Goal: Find specific page/section: Find specific page/section

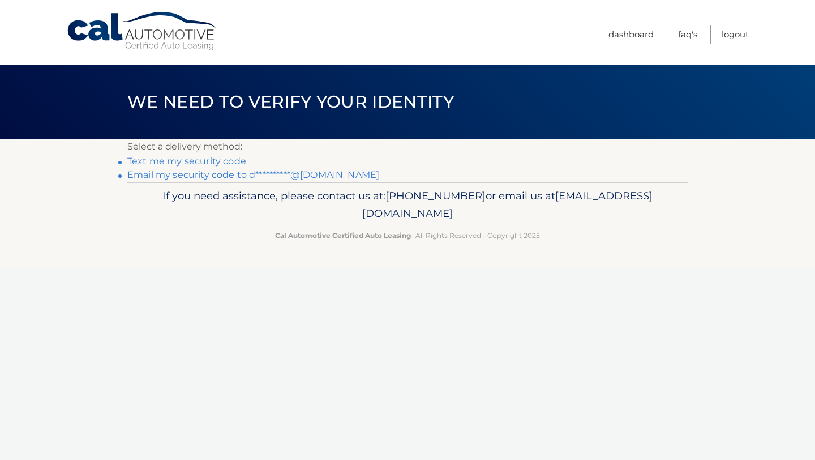
click at [177, 173] on link "**********" at bounding box center [253, 174] width 252 height 11
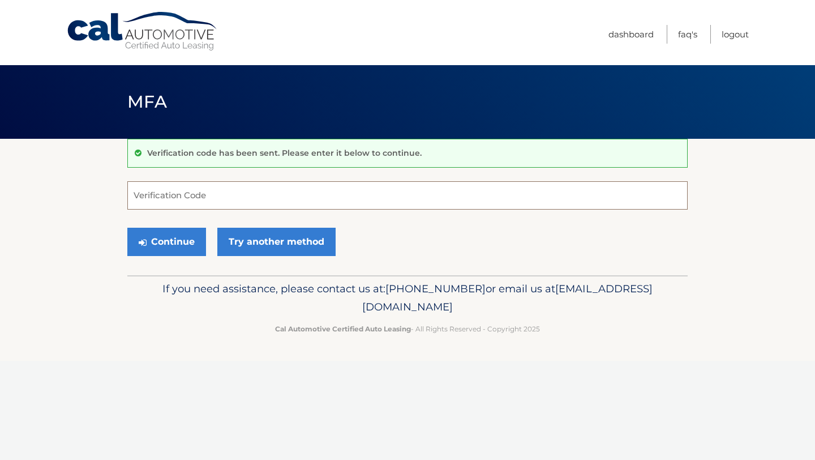
click at [164, 198] on input "Verification Code" at bounding box center [407, 195] width 561 height 28
click at [219, 202] on input "Verification Code" at bounding box center [407, 195] width 561 height 28
paste input "016174"
click at [157, 243] on button "Continue" at bounding box center [166, 242] width 79 height 28
click at [174, 202] on input "016174" at bounding box center [407, 195] width 561 height 28
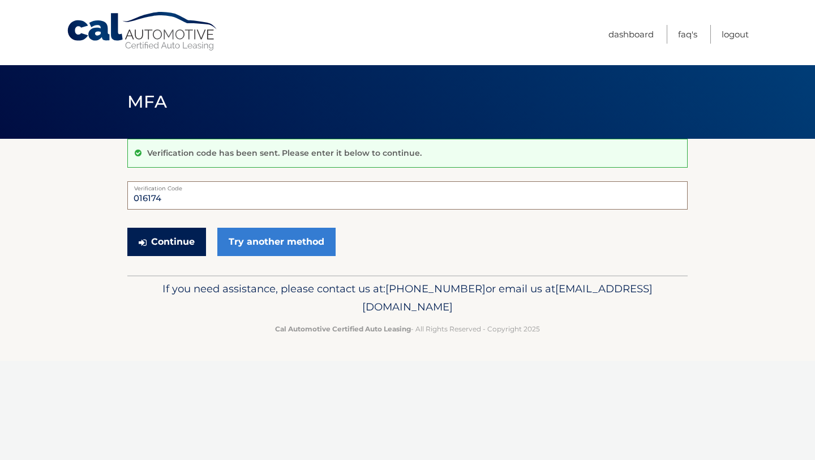
type input "016174"
click at [169, 233] on button "Continue" at bounding box center [166, 242] width 79 height 28
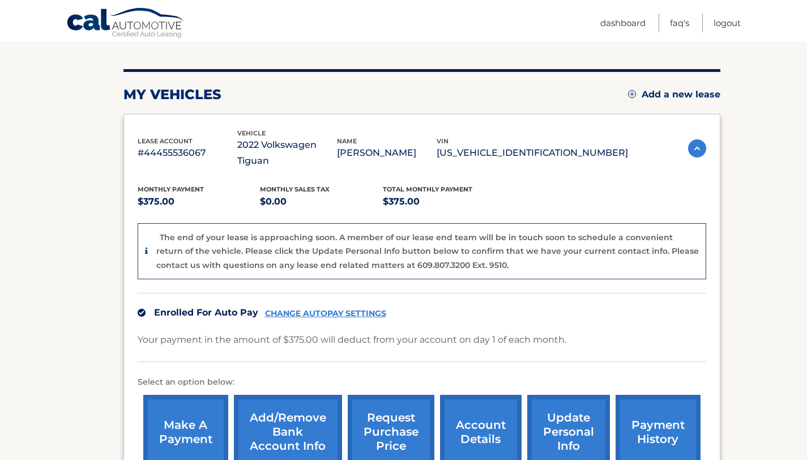
scroll to position [121, 0]
click at [478, 426] on link "account details" at bounding box center [481, 431] width 82 height 74
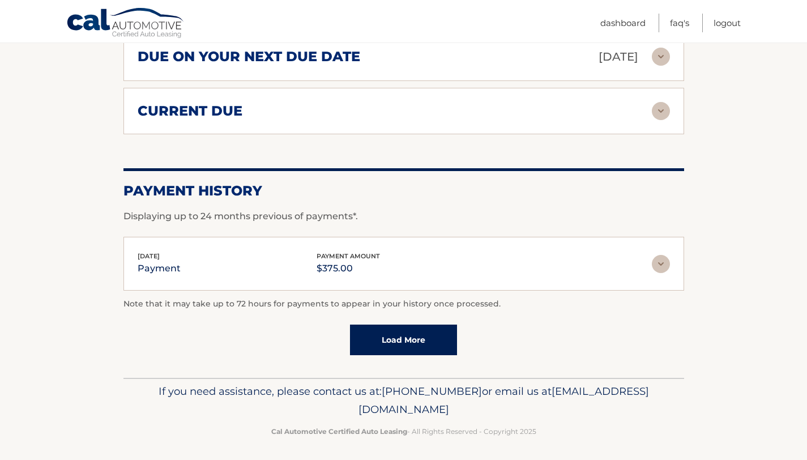
scroll to position [749, 0]
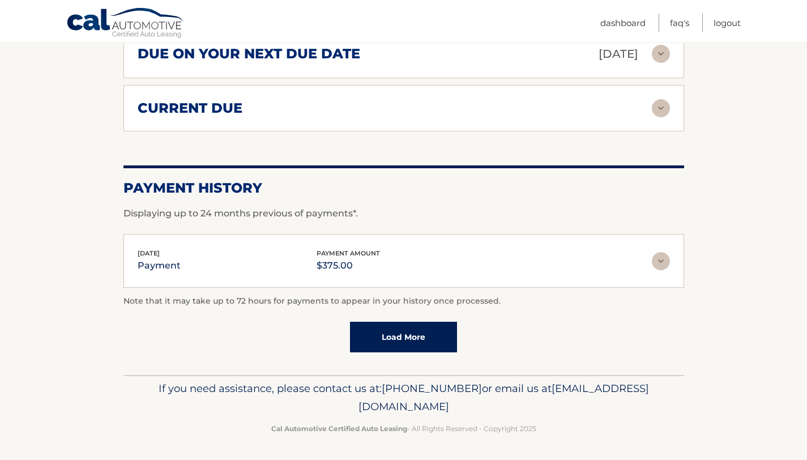
click at [662, 263] on img at bounding box center [661, 261] width 18 height 18
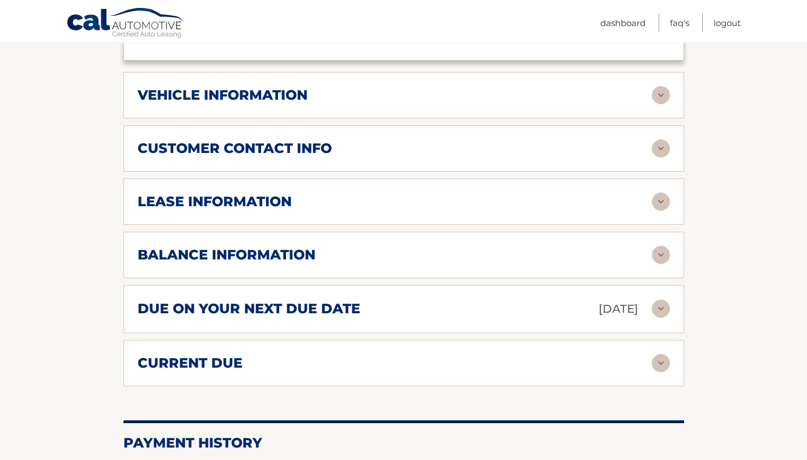
scroll to position [500, 0]
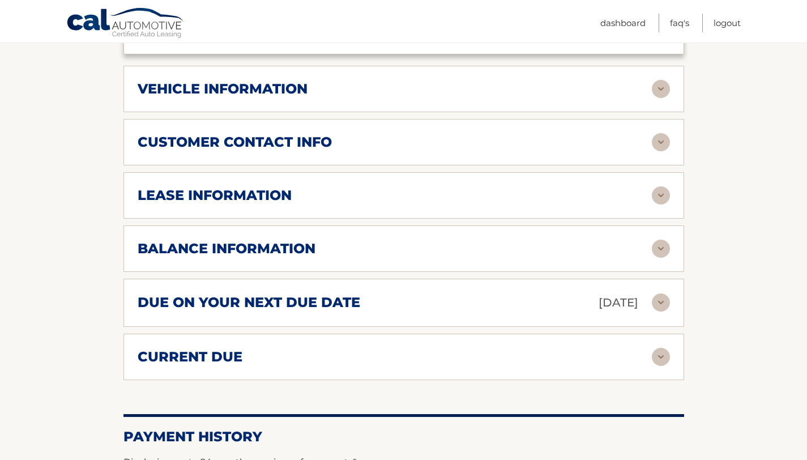
click at [657, 302] on img at bounding box center [661, 302] width 18 height 18
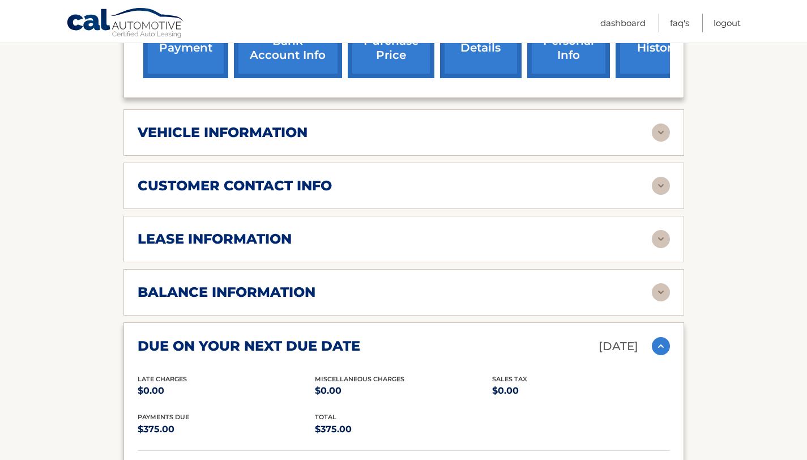
scroll to position [454, 0]
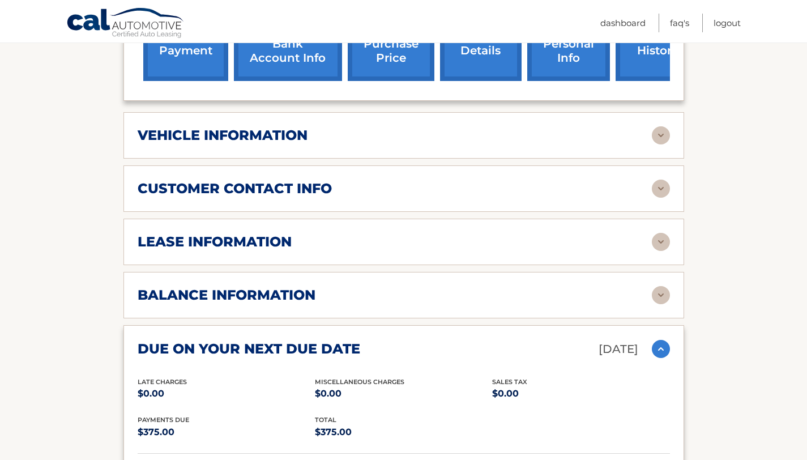
click at [664, 135] on img at bounding box center [661, 135] width 18 height 18
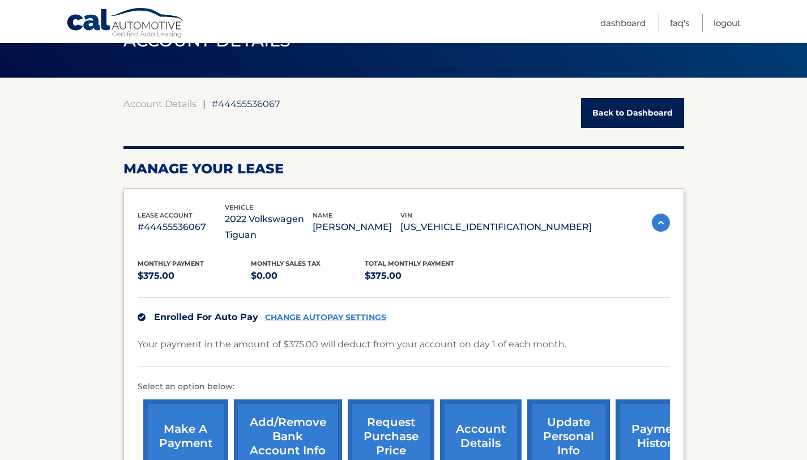
scroll to position [0, 0]
